Goal: Information Seeking & Learning: Check status

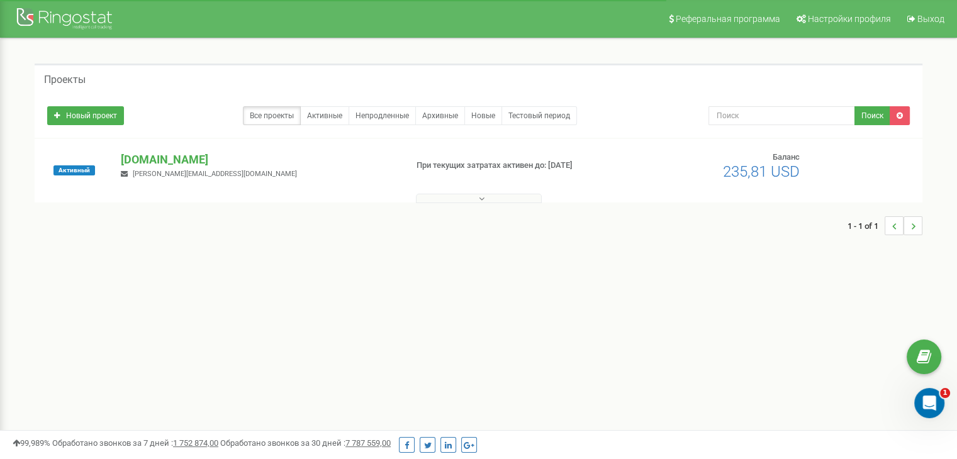
click at [189, 161] on p "[DOMAIN_NAME]" at bounding box center [258, 160] width 275 height 16
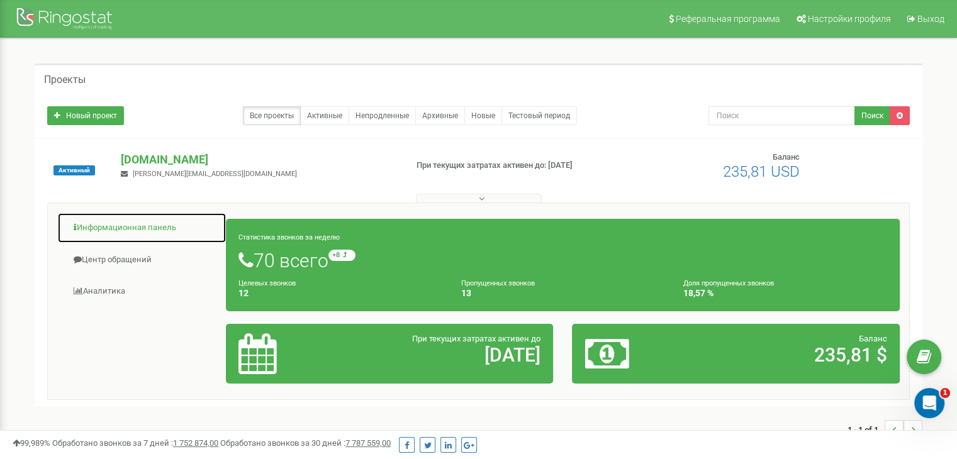
click at [173, 236] on link "Информационная панель" at bounding box center [141, 228] width 169 height 31
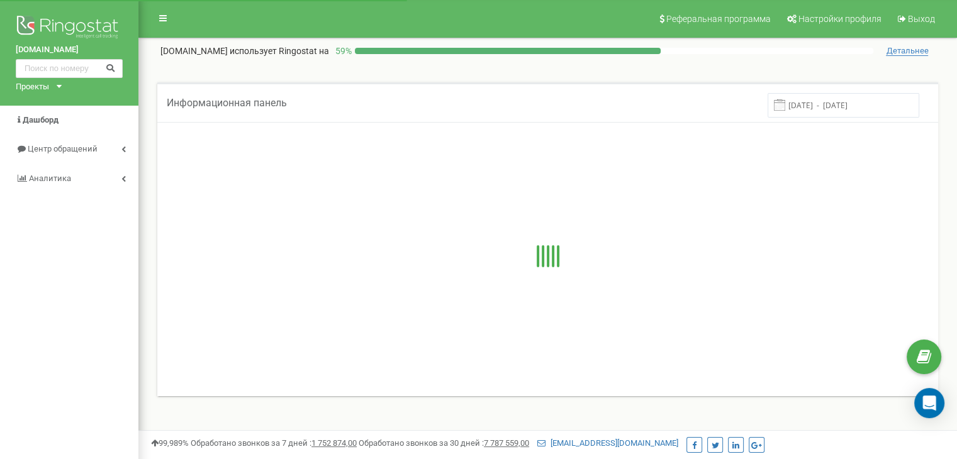
click at [104, 150] on link "Центр обращений" at bounding box center [69, 150] width 138 height 30
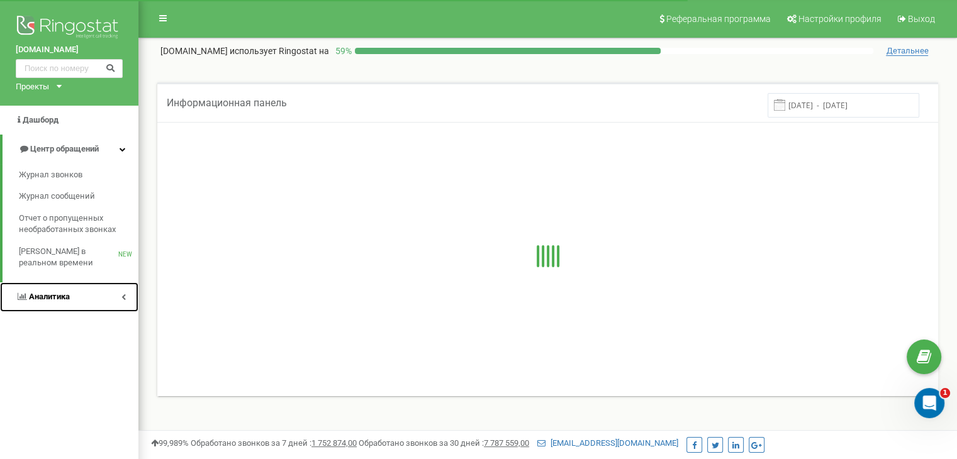
click at [102, 282] on link "Аналитика" at bounding box center [69, 297] width 138 height 30
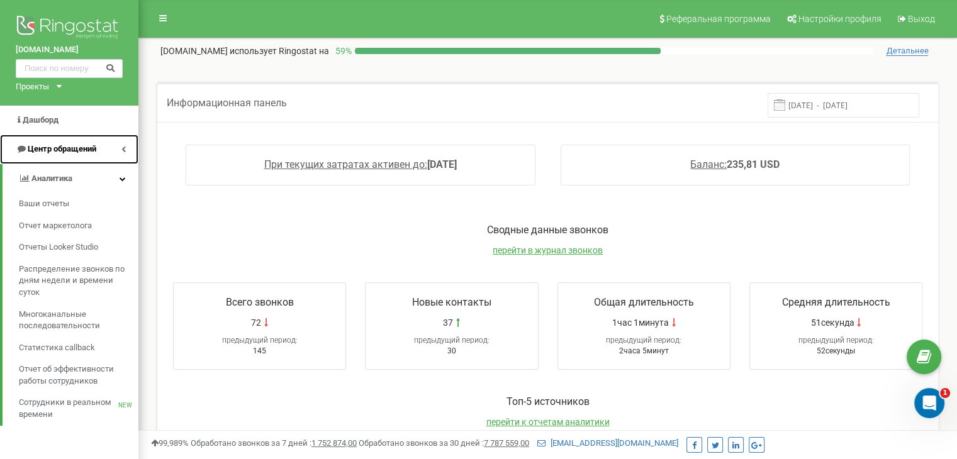
click at [109, 159] on link "Центр обращений" at bounding box center [69, 150] width 138 height 30
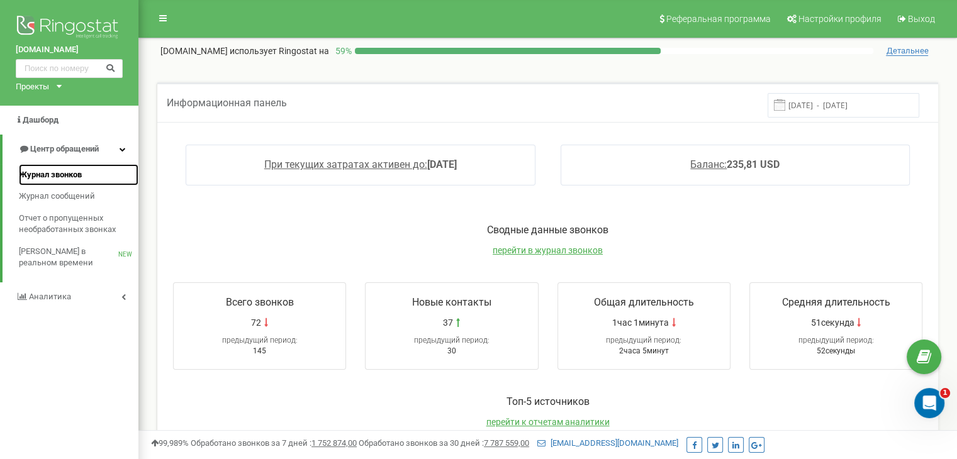
click at [83, 175] on link "Журнал звонков" at bounding box center [78, 175] width 119 height 22
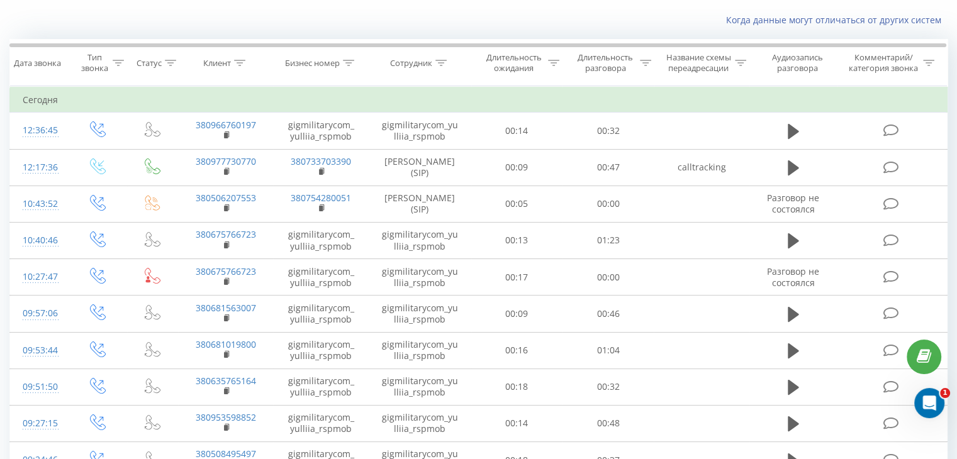
scroll to position [77, 0]
